Goal: Information Seeking & Learning: Understand process/instructions

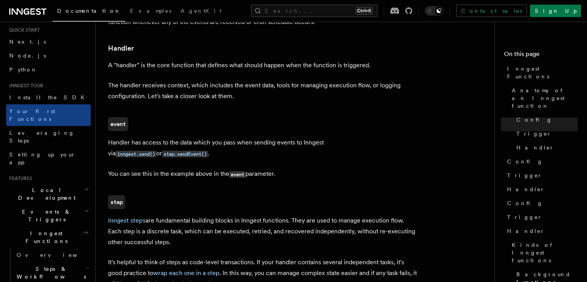
scroll to position [19, 0]
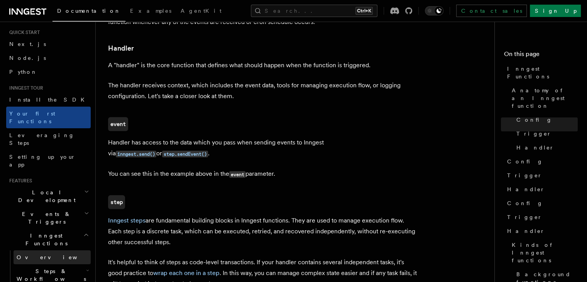
click at [23, 254] on span "Overview" at bounding box center [57, 257] width 80 height 6
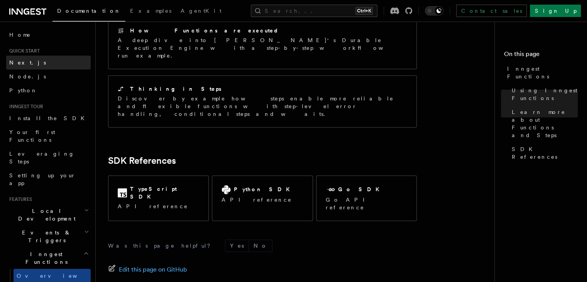
click at [25, 61] on span "Next.js" at bounding box center [27, 62] width 37 height 6
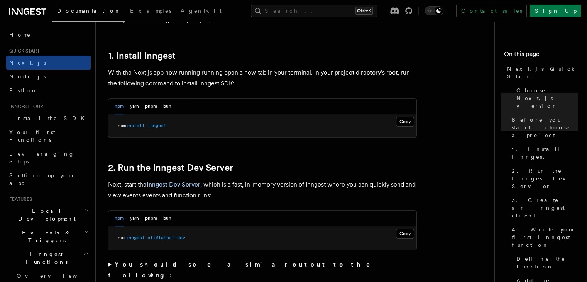
scroll to position [483, 0]
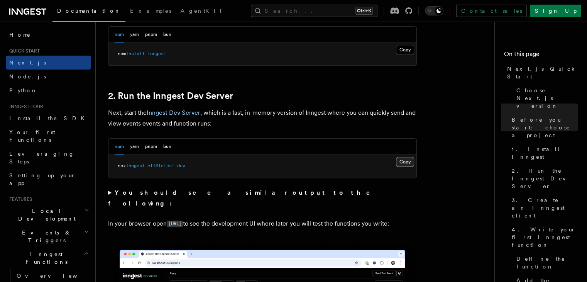
click at [402, 159] on button "Copy Copied" at bounding box center [405, 162] width 18 height 10
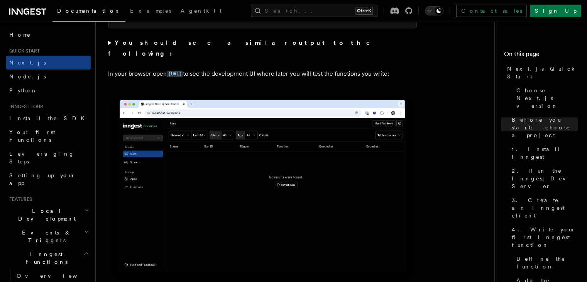
scroll to position [633, 0]
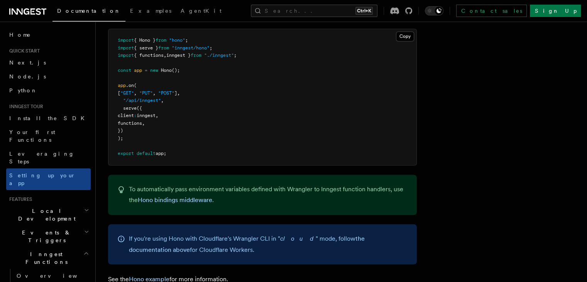
scroll to position [4103, 0]
